Goal: Task Accomplishment & Management: Manage account settings

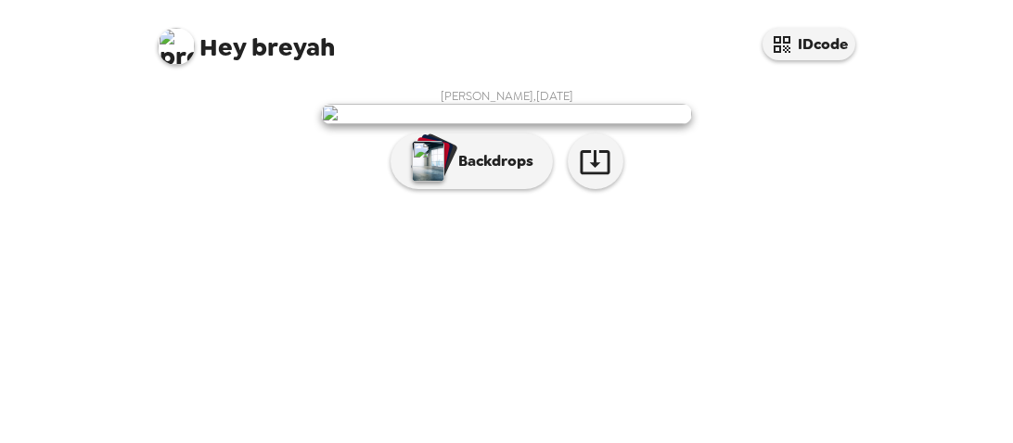
scroll to position [226, 0]
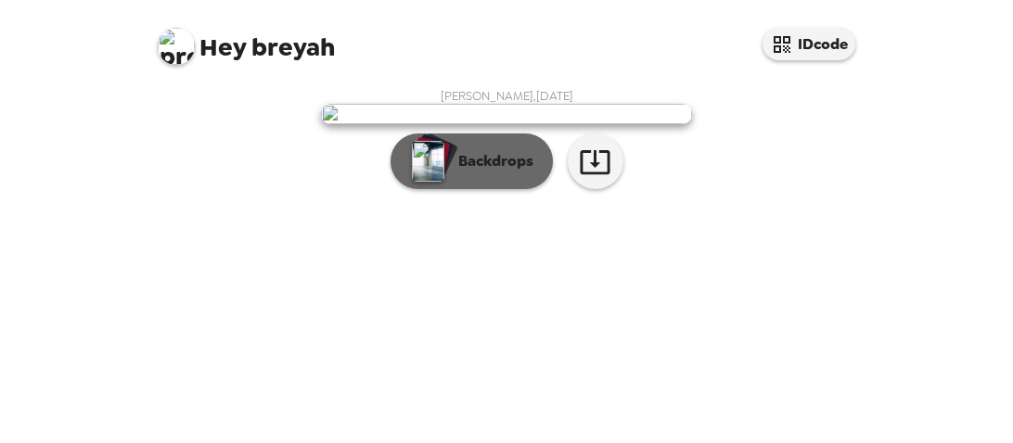
click at [485, 172] on p "Backdrops" at bounding box center [491, 161] width 84 height 22
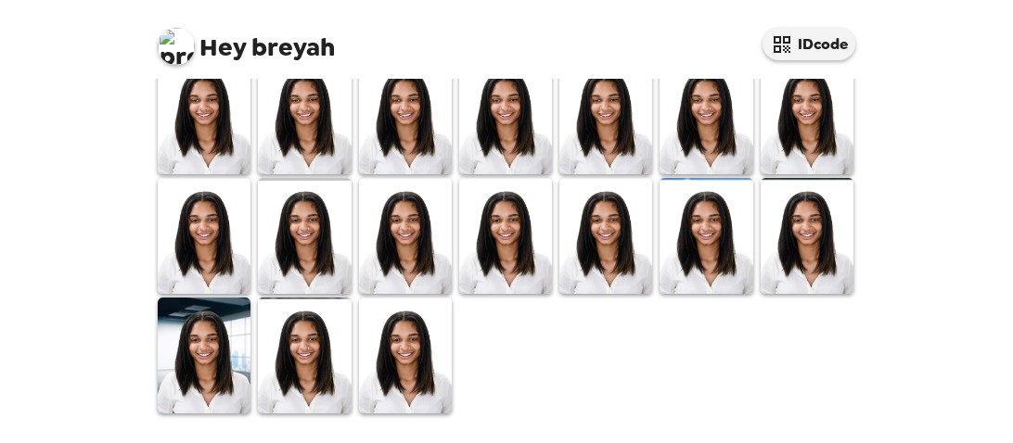
scroll to position [490, 0]
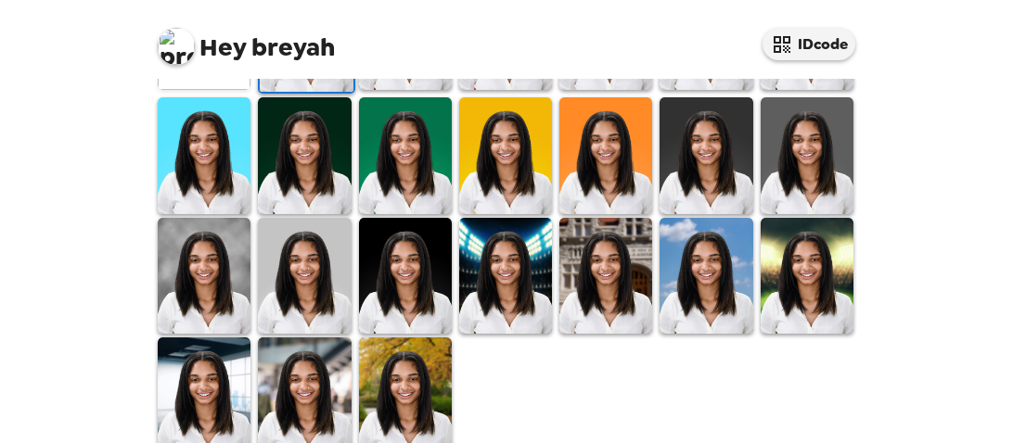
scroll to position [664, 0]
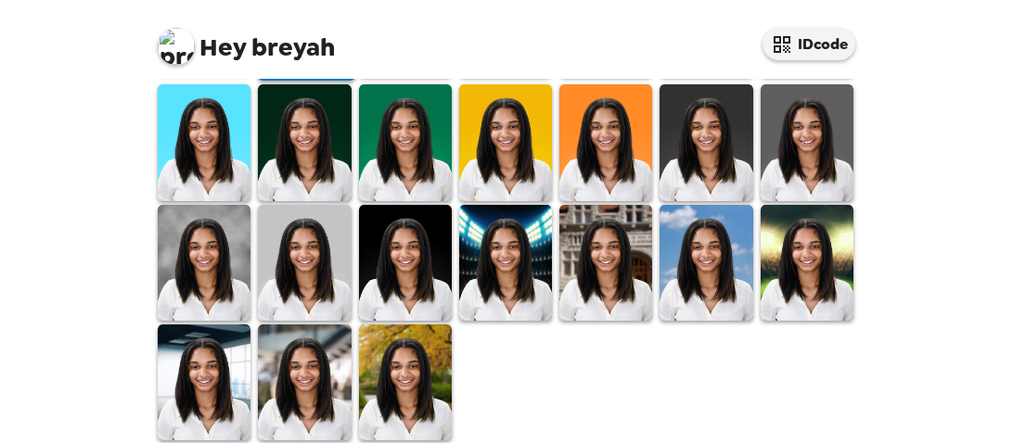
click at [434, 374] on img at bounding box center [405, 383] width 93 height 116
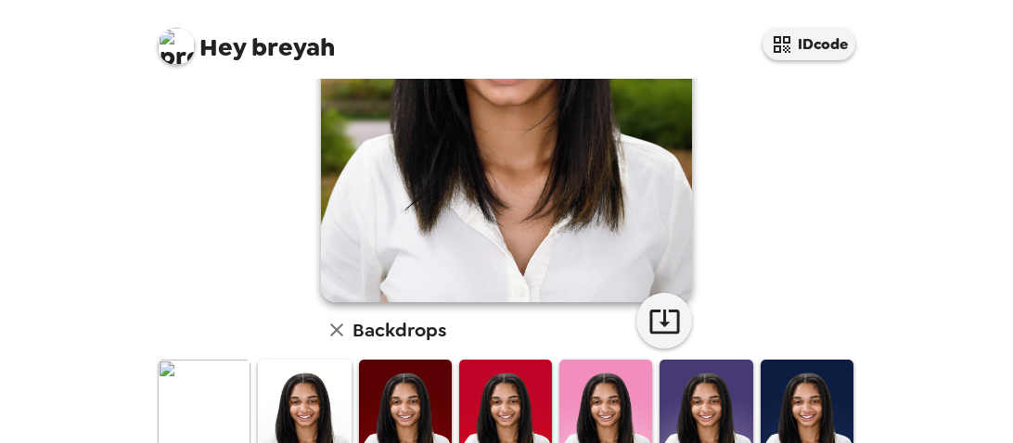
scroll to position [265, 0]
click at [639, 323] on button "button" at bounding box center [664, 321] width 56 height 56
